Goal: Navigation & Orientation: Understand site structure

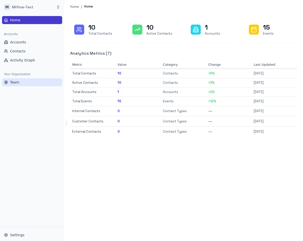
click at [18, 85] on span "Team" at bounding box center [14, 82] width 9 height 5
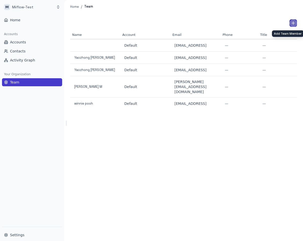
click at [293, 25] on icon "Add Team Member" at bounding box center [293, 23] width 5 height 5
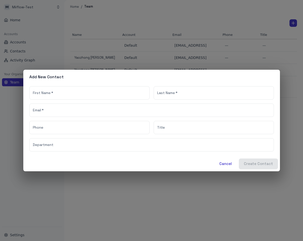
click at [251, 24] on div "Add New Contact First Name   * First Name   * Last Name   * Last Name   * Email…" at bounding box center [151, 120] width 303 height 241
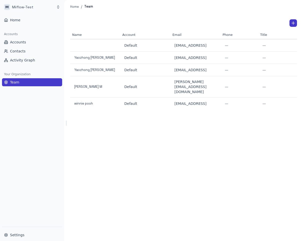
click at [147, 156] on div "Name Account Email Phone Title Department Status Default [EMAIL_ADDRESS] — — — …" at bounding box center [183, 127] width 239 height 228
click at [55, 11] on html "[PERSON_NAME]-Test Home Accounts Accounts Contacts Activity Graph Your Organiza…" at bounding box center [151, 120] width 303 height 241
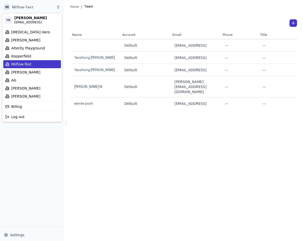
click at [140, 110] on html "M Miiflow-Test Home Accounts Accounts Contacts Activity Graph Your Organization…" at bounding box center [151, 120] width 303 height 241
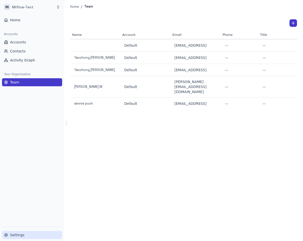
click at [20, 238] on button "Settings" at bounding box center [32, 235] width 60 height 8
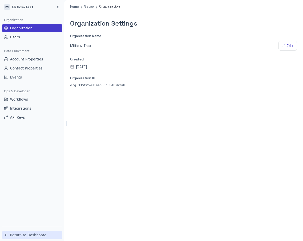
click at [33, 233] on span "Return to Dashboard" at bounding box center [28, 235] width 36 height 5
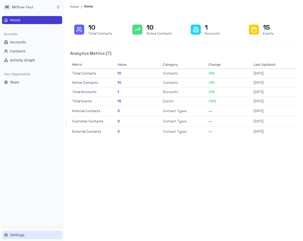
click at [33, 234] on button "Settings" at bounding box center [32, 235] width 60 height 8
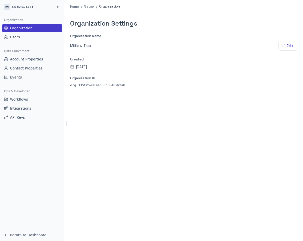
click at [33, 234] on span "Return to Dashboard" at bounding box center [28, 235] width 36 height 5
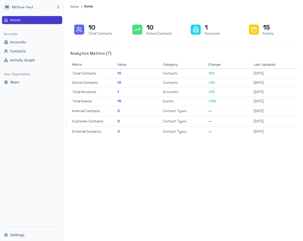
click at [33, 234] on button "Settings" at bounding box center [32, 235] width 60 height 8
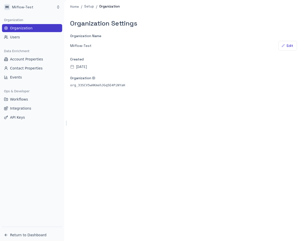
click at [33, 234] on span "Return to Dashboard" at bounding box center [28, 235] width 36 height 5
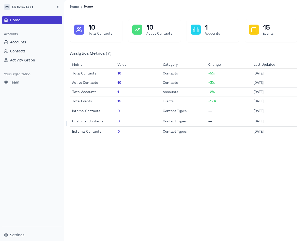
click at [33, 234] on button "Settings" at bounding box center [32, 235] width 60 height 8
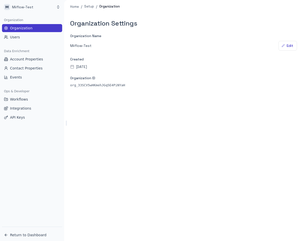
click at [33, 234] on span "Return to Dashboard" at bounding box center [28, 235] width 36 height 5
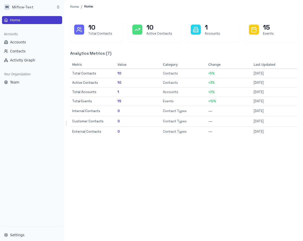
click at [33, 234] on button "Settings" at bounding box center [32, 235] width 60 height 8
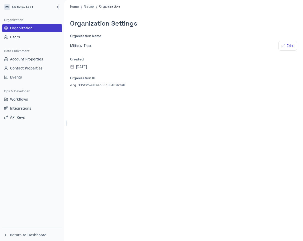
click at [33, 234] on span "Return to Dashboard" at bounding box center [28, 235] width 36 height 5
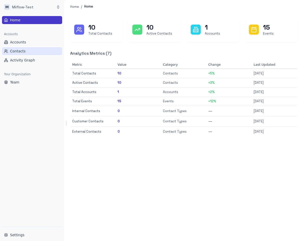
click at [45, 47] on button "Contacts" at bounding box center [32, 51] width 60 height 8
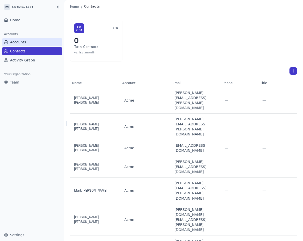
click at [44, 40] on button "Accounts" at bounding box center [32, 42] width 60 height 8
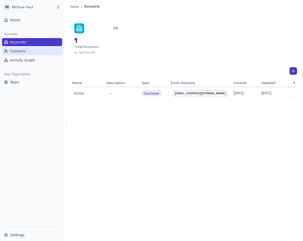
click at [37, 48] on button "Contacts" at bounding box center [32, 51] width 60 height 8
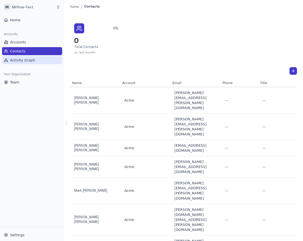
click at [36, 58] on button "Activity Graph" at bounding box center [32, 60] width 60 height 8
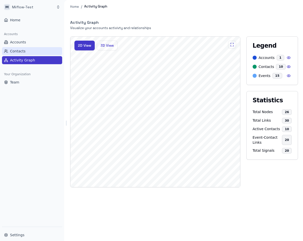
click at [24, 54] on button "Contacts" at bounding box center [32, 51] width 60 height 8
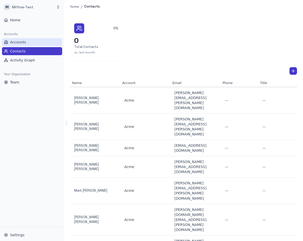
click at [31, 39] on button "Accounts" at bounding box center [32, 42] width 60 height 8
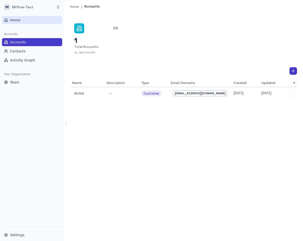
click at [27, 22] on button "Home" at bounding box center [32, 20] width 60 height 8
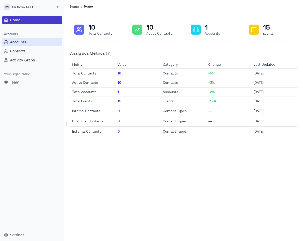
click at [29, 40] on button "Accounts" at bounding box center [32, 42] width 60 height 8
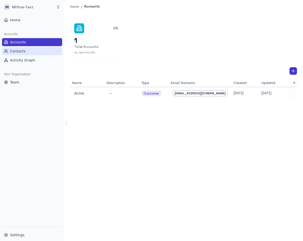
click at [28, 51] on button "Contacts" at bounding box center [32, 51] width 60 height 8
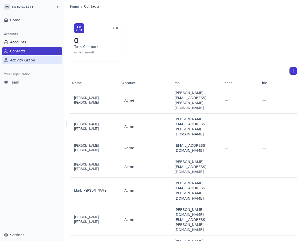
click at [27, 60] on span "Activity Graph" at bounding box center [22, 60] width 25 height 5
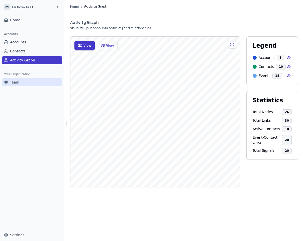
click at [24, 82] on button "Team" at bounding box center [32, 82] width 60 height 8
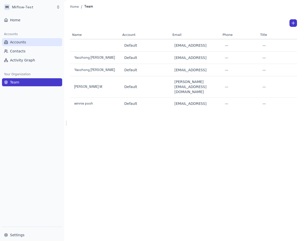
click at [28, 46] on button "Accounts" at bounding box center [32, 42] width 60 height 8
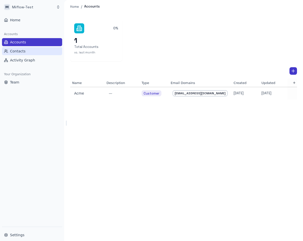
click at [26, 51] on button "Contacts" at bounding box center [32, 51] width 60 height 8
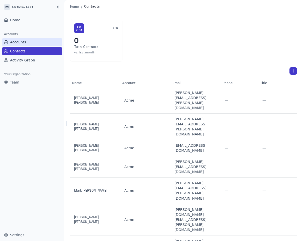
click at [26, 41] on button "Accounts" at bounding box center [32, 42] width 60 height 8
